Goal: Task Accomplishment & Management: Manage account settings

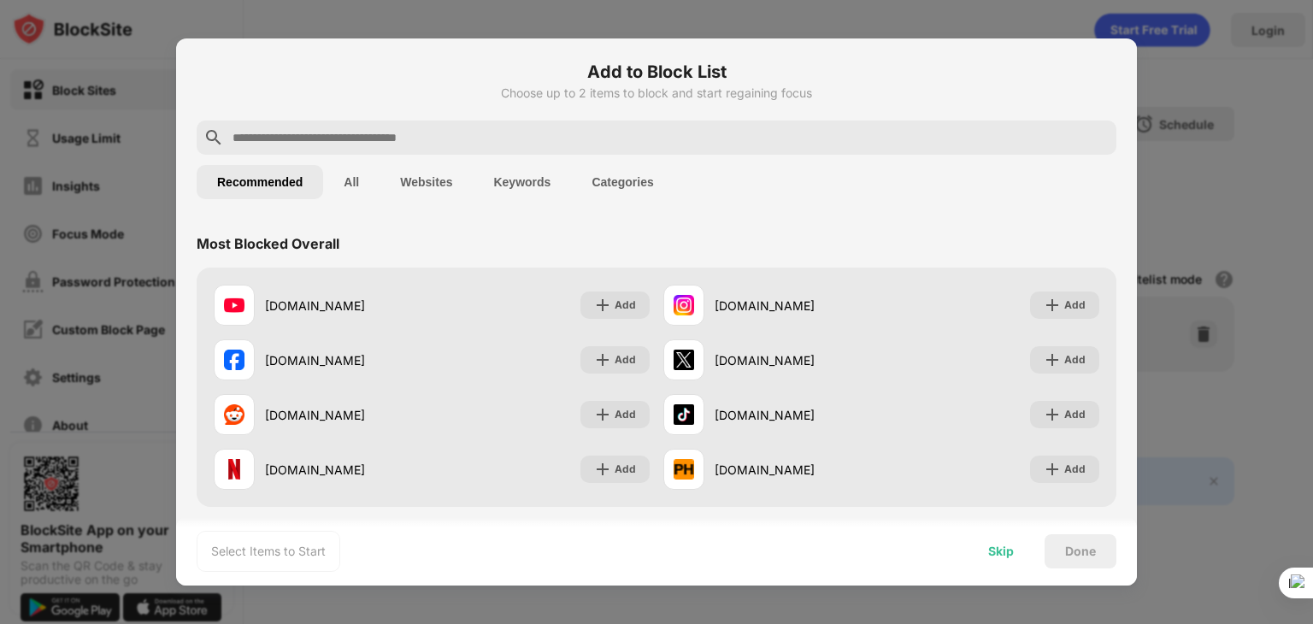
click at [1000, 549] on div "Skip" at bounding box center [1001, 551] width 26 height 14
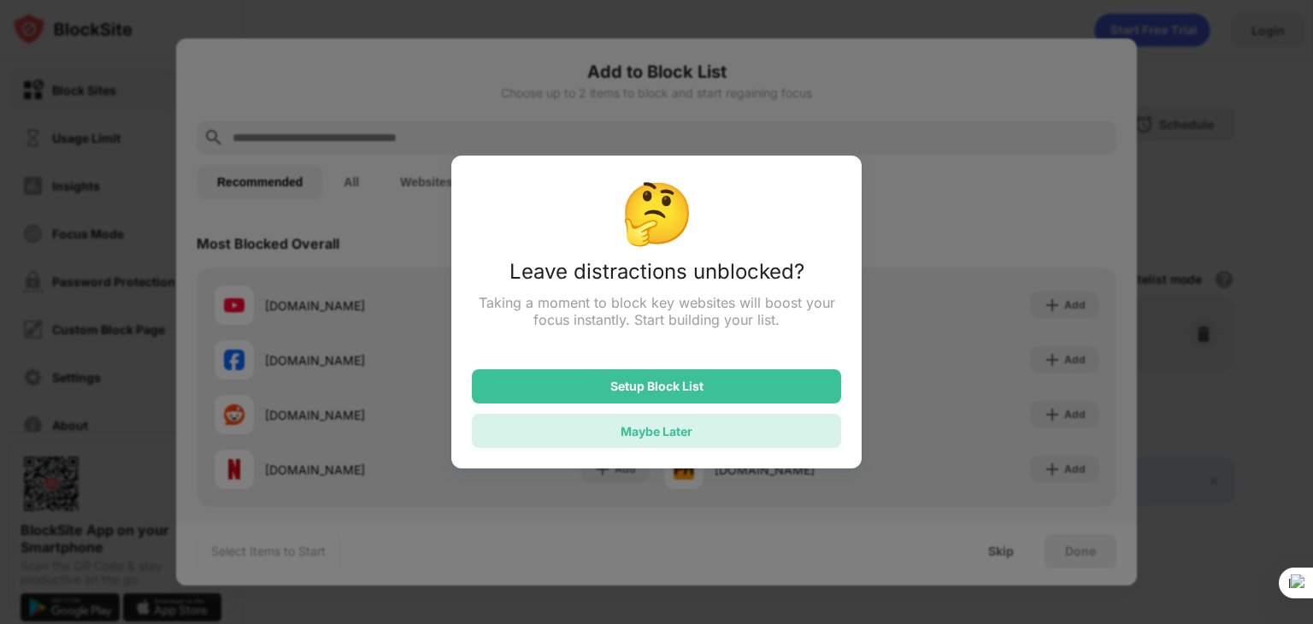
click at [749, 435] on div "Maybe Later" at bounding box center [656, 431] width 369 height 34
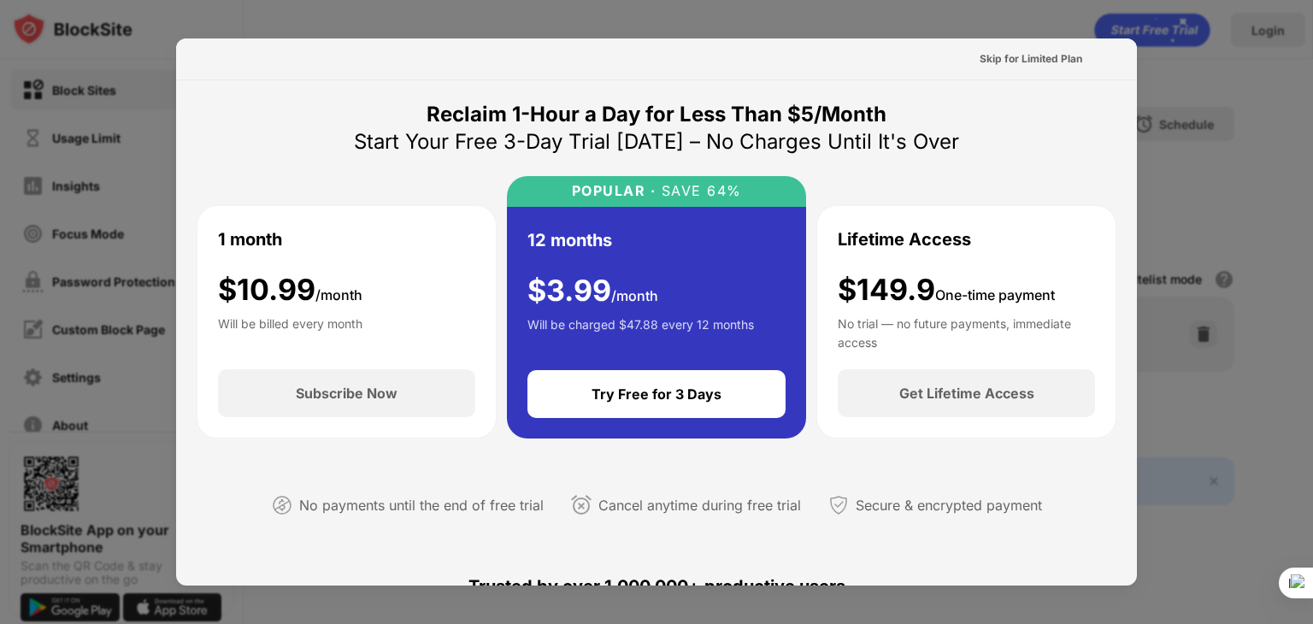
click at [1255, 269] on div at bounding box center [656, 312] width 1313 height 624
click at [1253, 269] on div at bounding box center [656, 312] width 1313 height 624
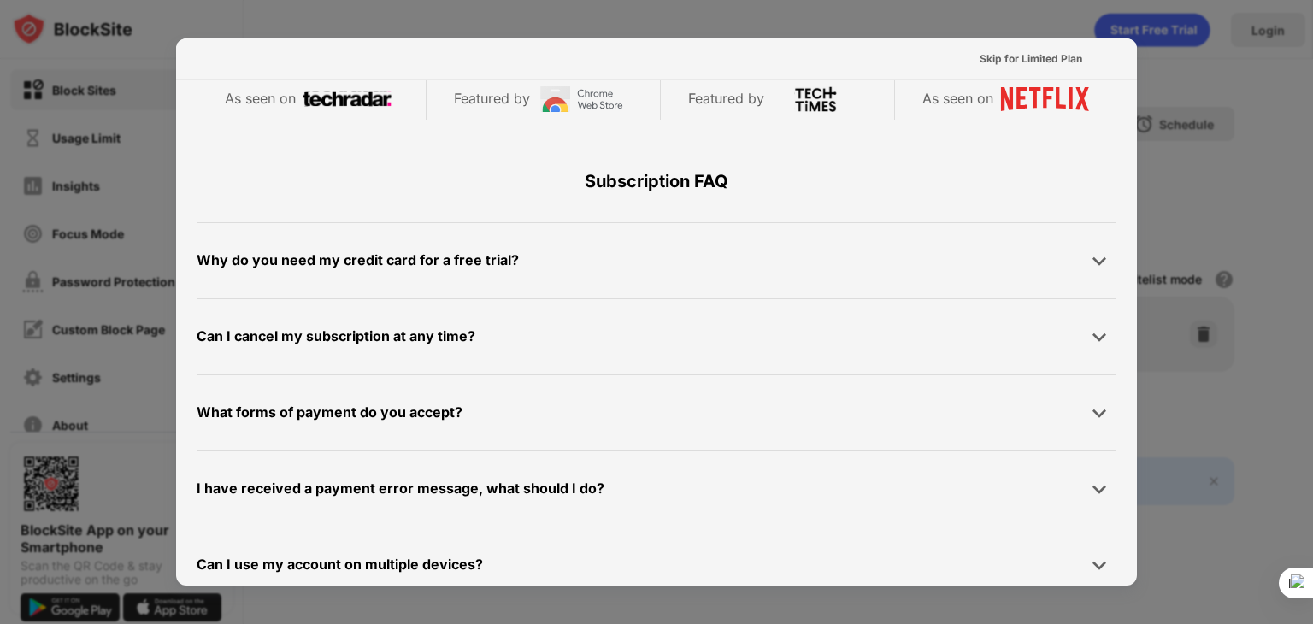
scroll to position [833, 0]
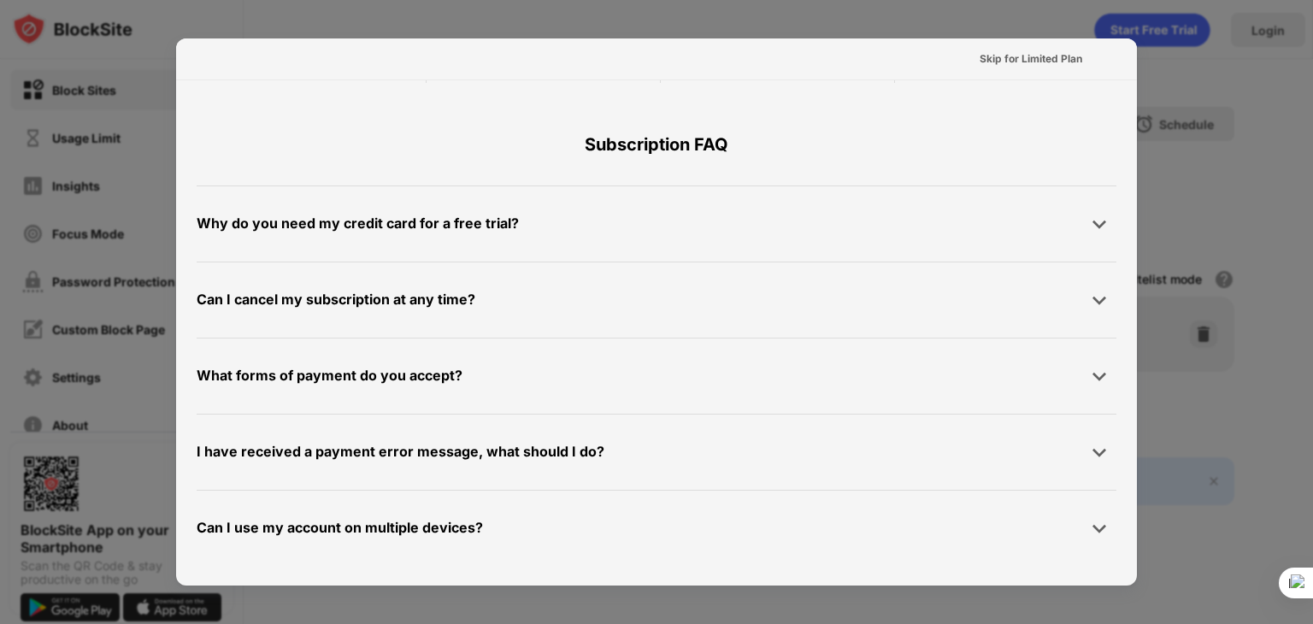
click at [1285, 433] on div at bounding box center [656, 312] width 1313 height 624
click at [1006, 56] on div "Skip for Limited Plan" at bounding box center [1030, 58] width 103 height 17
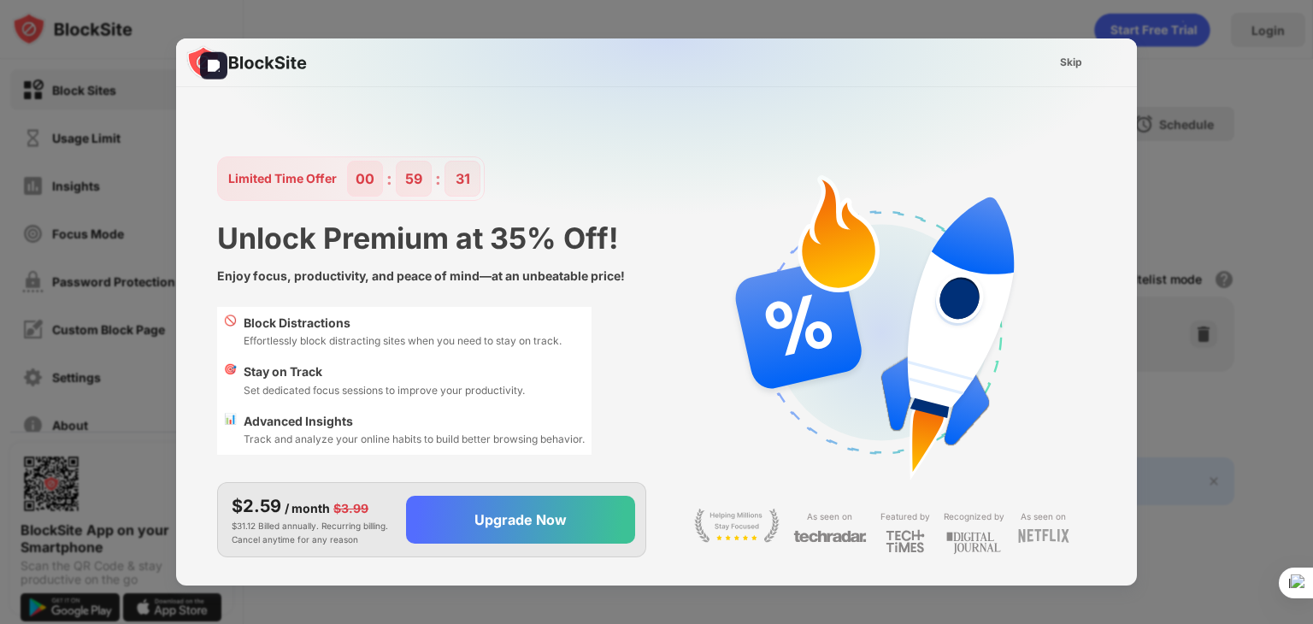
scroll to position [0, 0]
click at [1061, 66] on div "Skip" at bounding box center [1071, 62] width 22 height 17
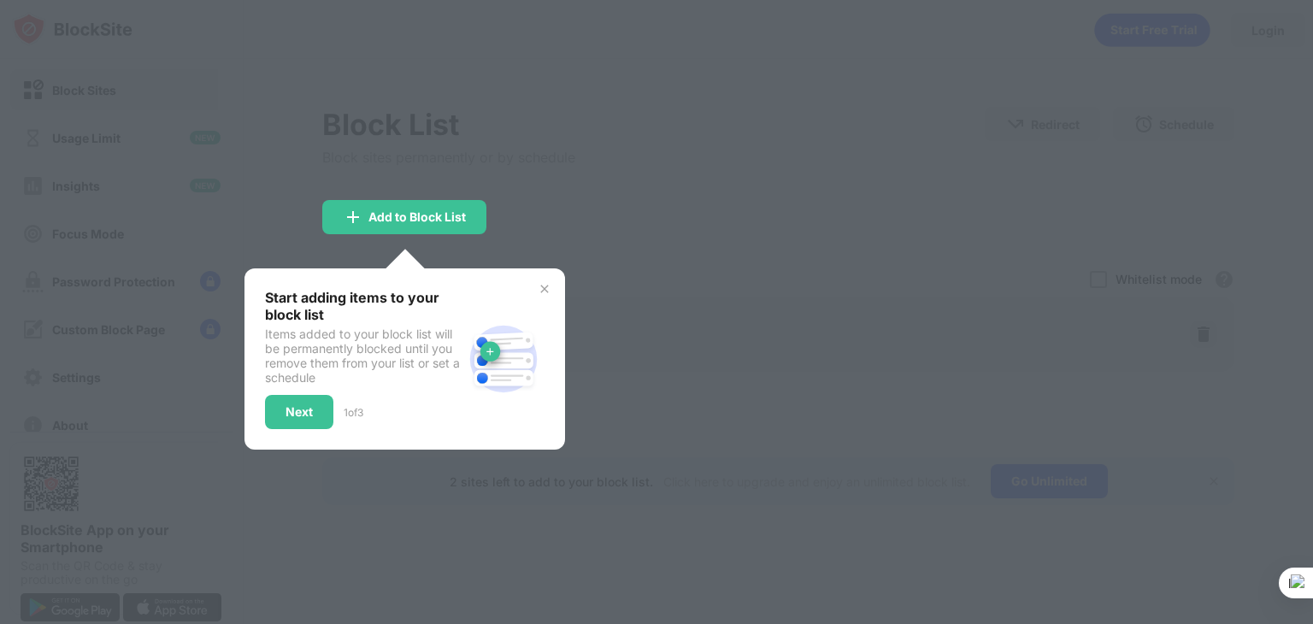
click at [543, 282] on img at bounding box center [545, 289] width 14 height 14
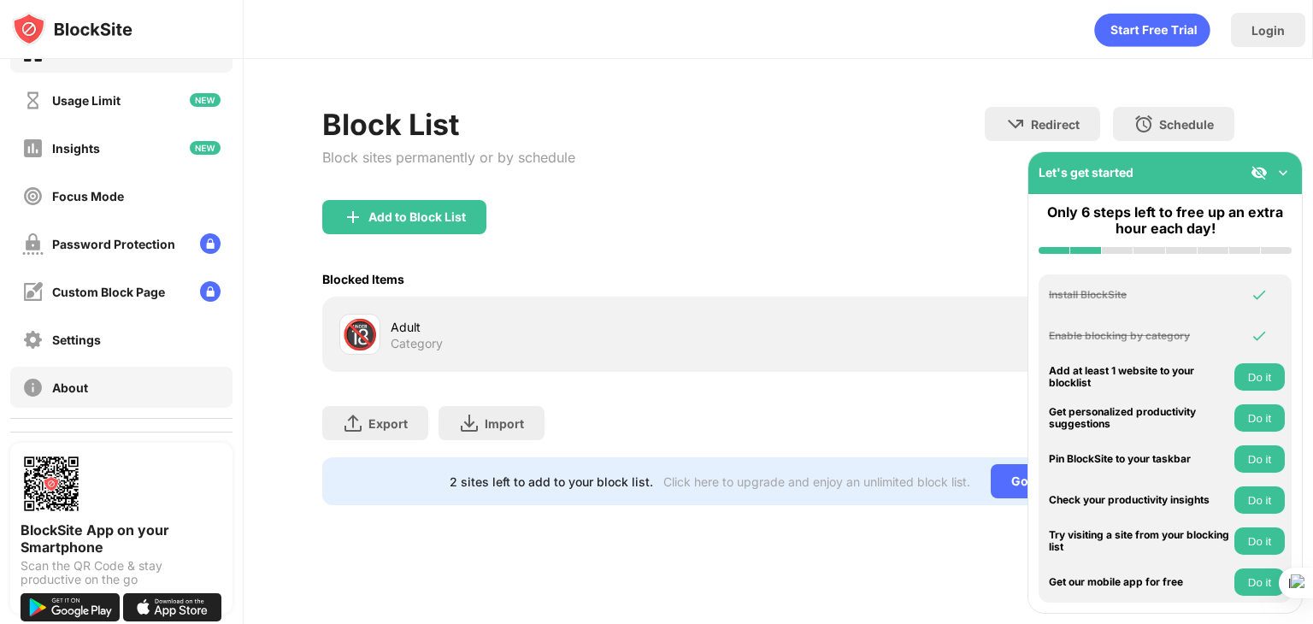
scroll to position [126, 0]
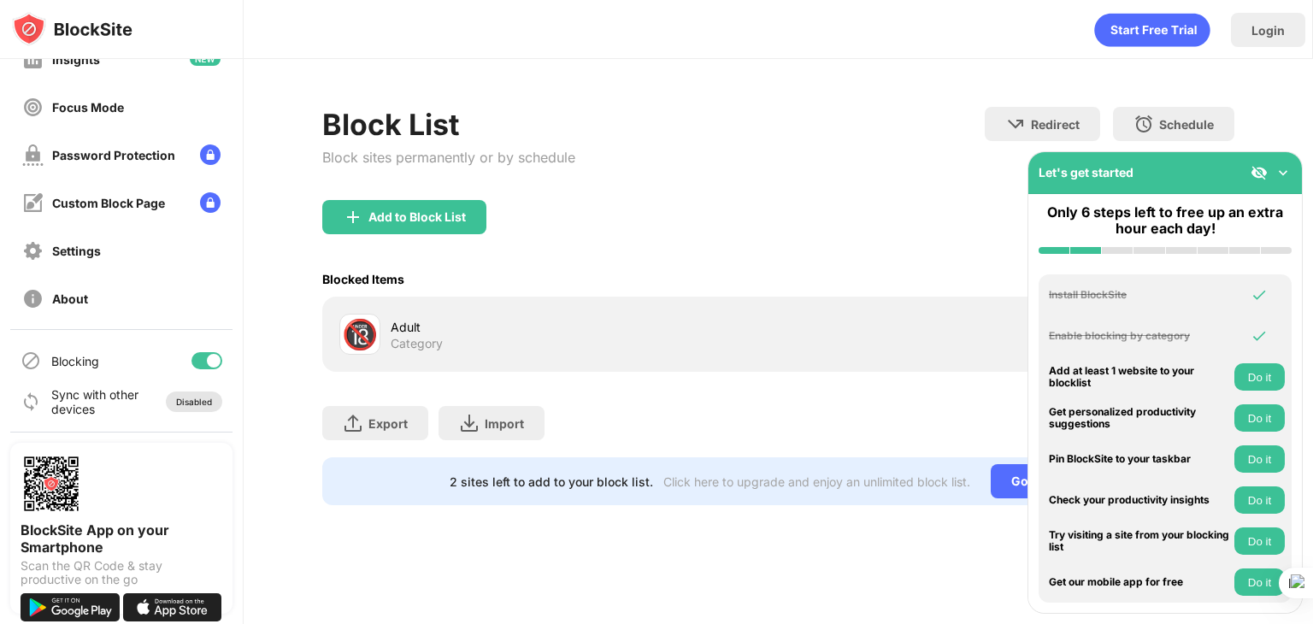
click at [176, 403] on div "Disabled" at bounding box center [194, 402] width 36 height 10
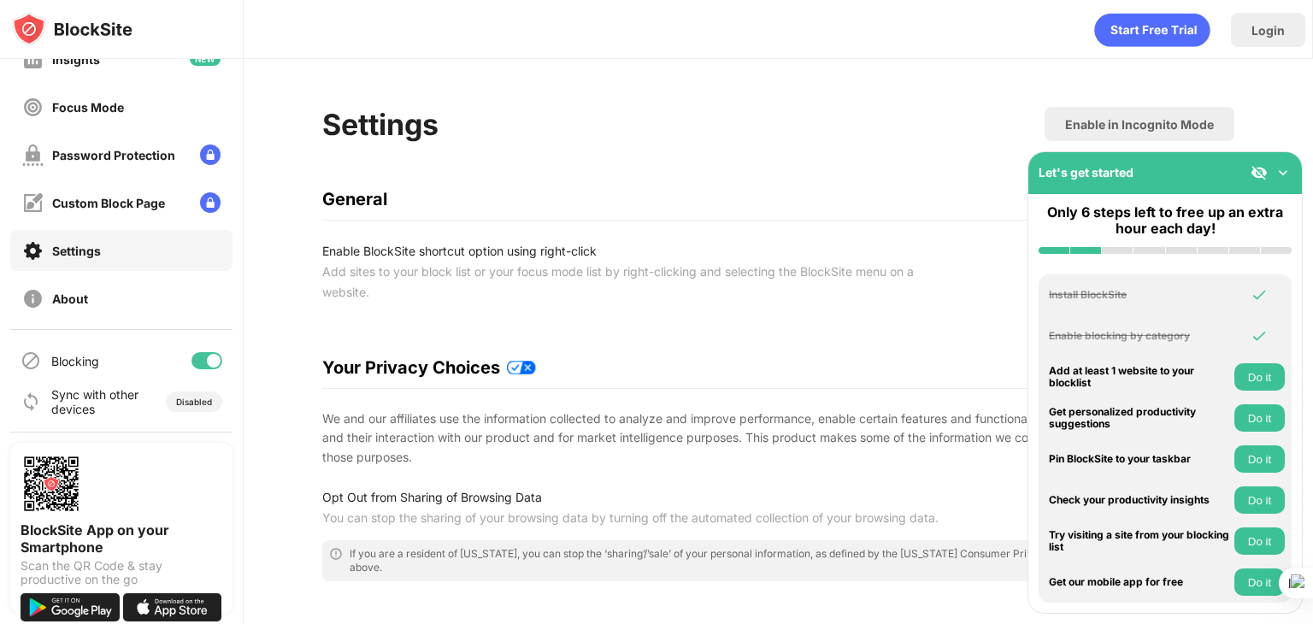
click at [191, 360] on div at bounding box center [206, 360] width 31 height 17
click at [197, 356] on div at bounding box center [206, 360] width 31 height 17
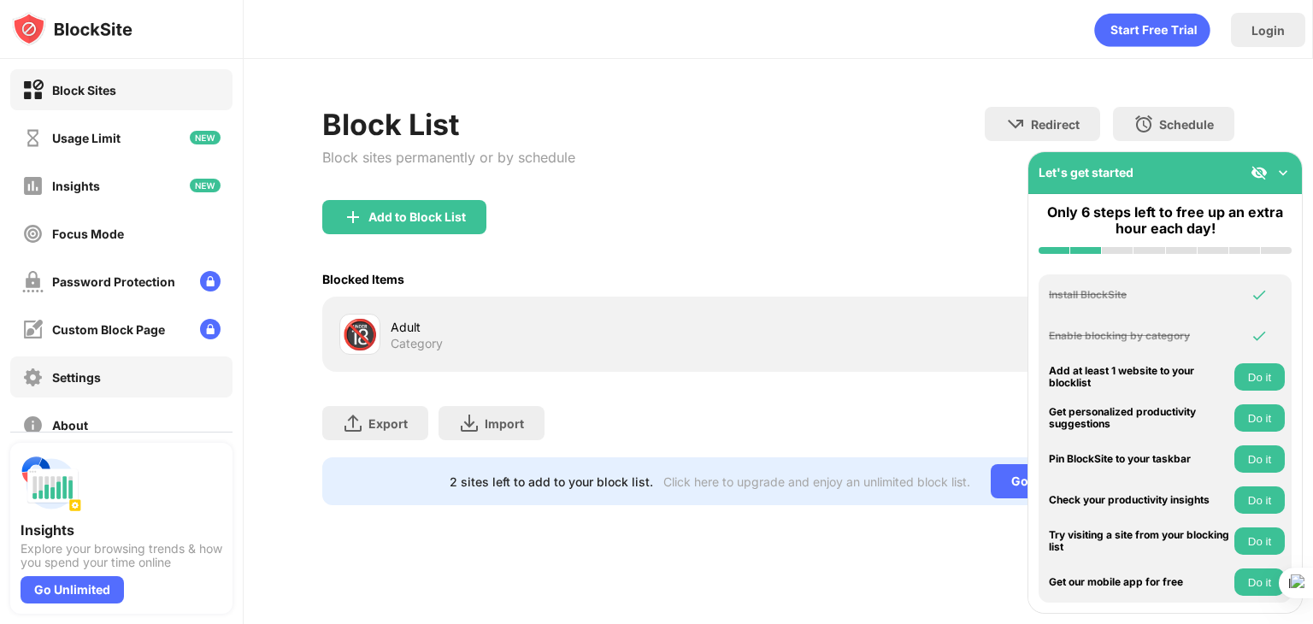
scroll to position [126, 0]
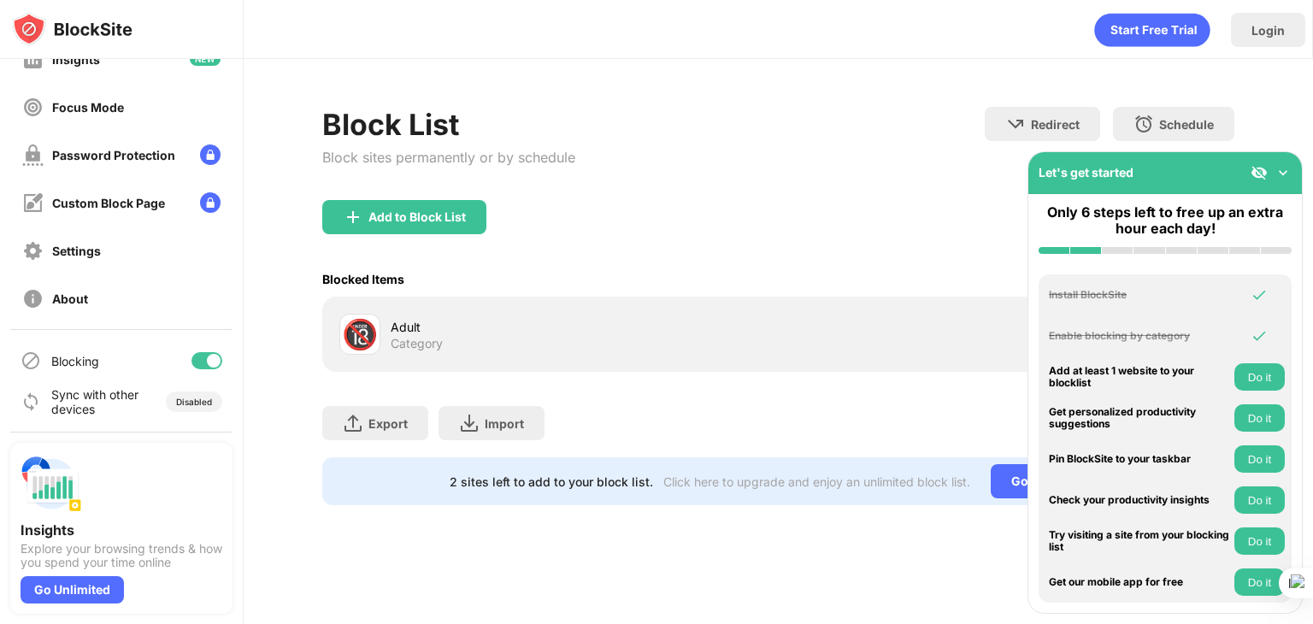
click at [183, 370] on div "Blocking" at bounding box center [121, 360] width 222 height 41
click at [191, 365] on div at bounding box center [206, 360] width 31 height 17
click at [188, 374] on div "Blocking" at bounding box center [121, 360] width 222 height 41
click at [193, 365] on div at bounding box center [200, 361] width 14 height 14
